Goal: Task Accomplishment & Management: Manage account settings

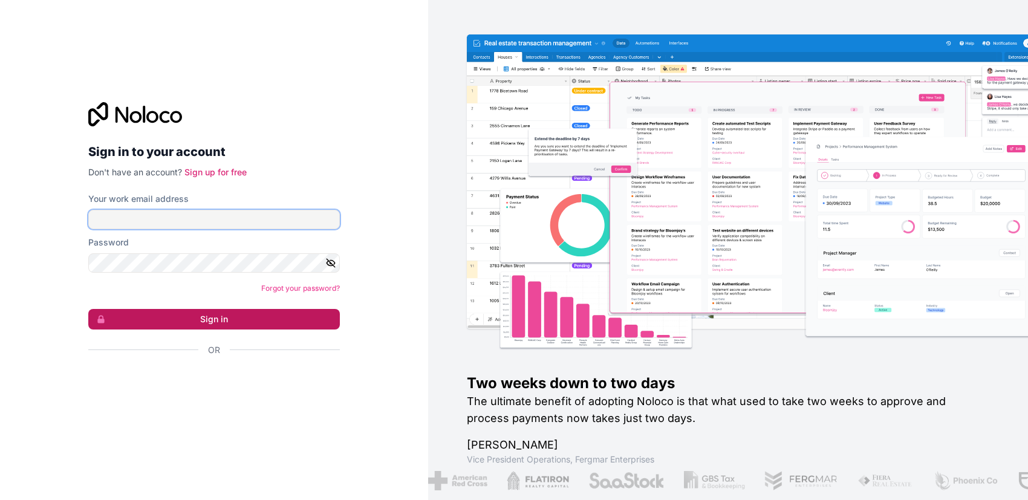
type input "[DOMAIN_NAME][EMAIL_ADDRESS][DOMAIN_NAME]"
click at [201, 325] on button "Sign in" at bounding box center [214, 319] width 252 height 21
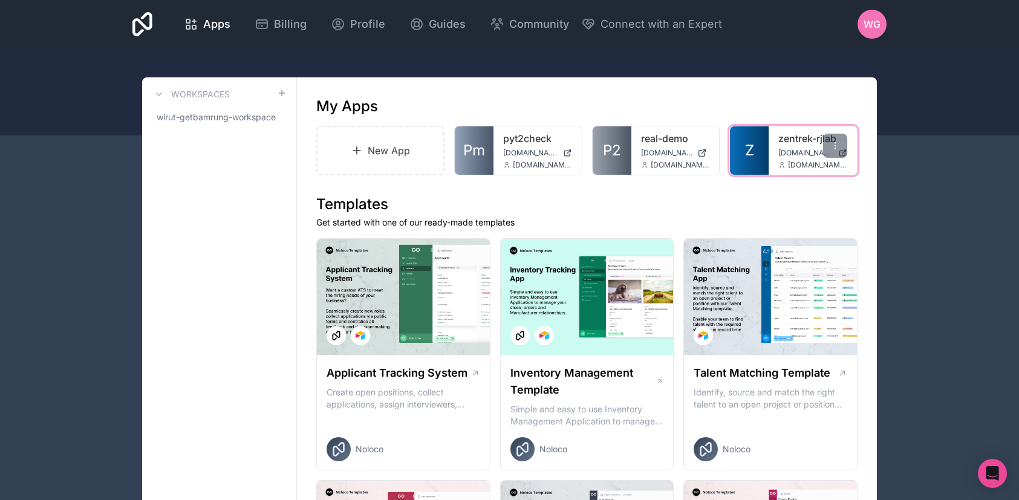
click at [781, 143] on link "zentrek-rjlab" at bounding box center [812, 138] width 69 height 15
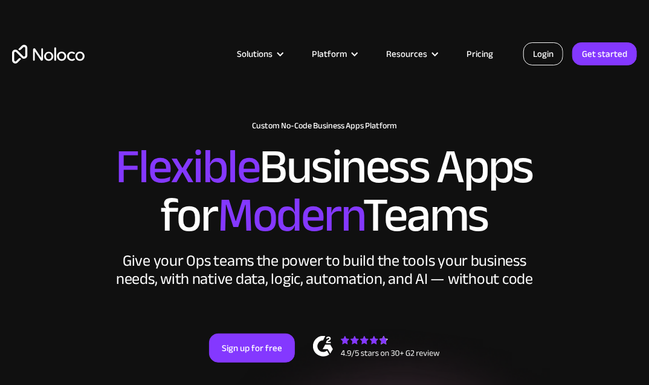
click at [546, 54] on link "Login" at bounding box center [544, 53] width 40 height 23
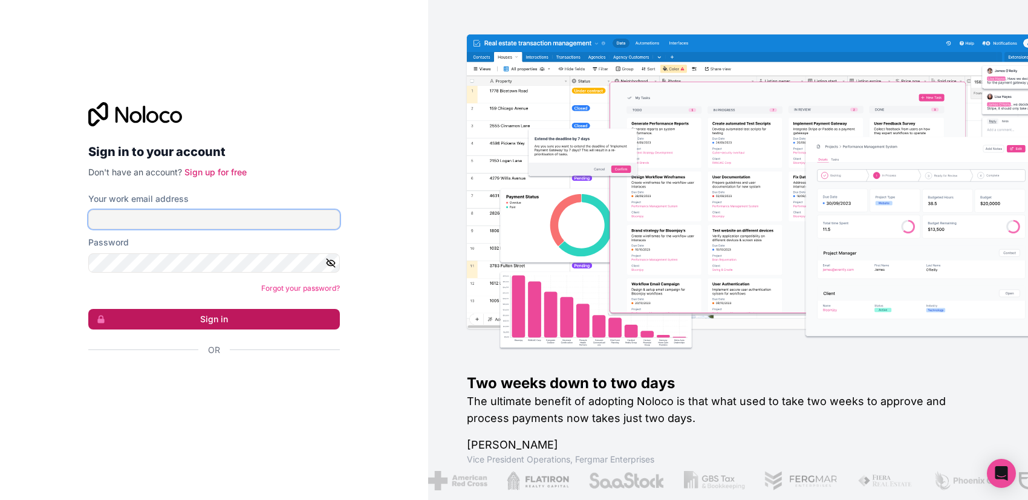
type input "[DOMAIN_NAME][EMAIL_ADDRESS][DOMAIN_NAME]"
click at [177, 317] on button "Sign in" at bounding box center [214, 319] width 252 height 21
click at [293, 320] on button "Sign in" at bounding box center [214, 319] width 252 height 21
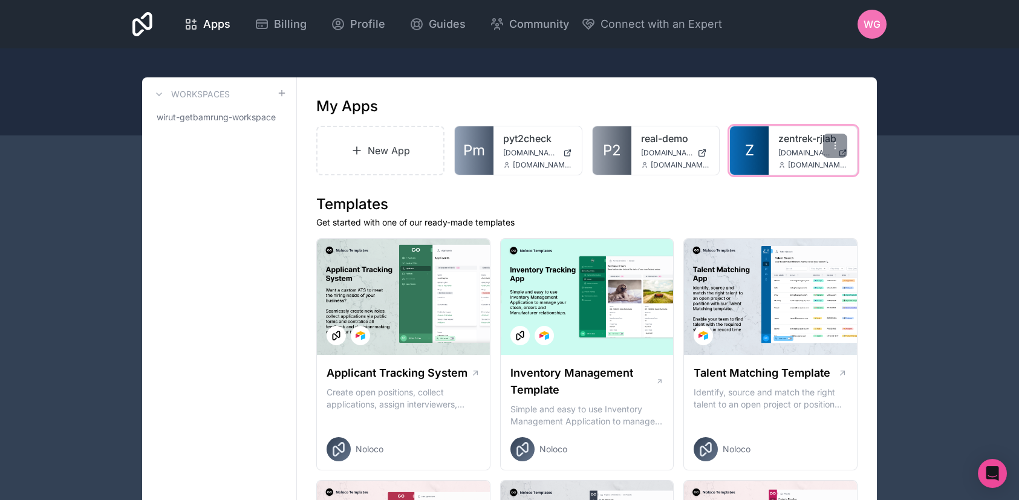
click at [758, 143] on link "Z" at bounding box center [749, 150] width 39 height 48
